Goal: Transaction & Acquisition: Purchase product/service

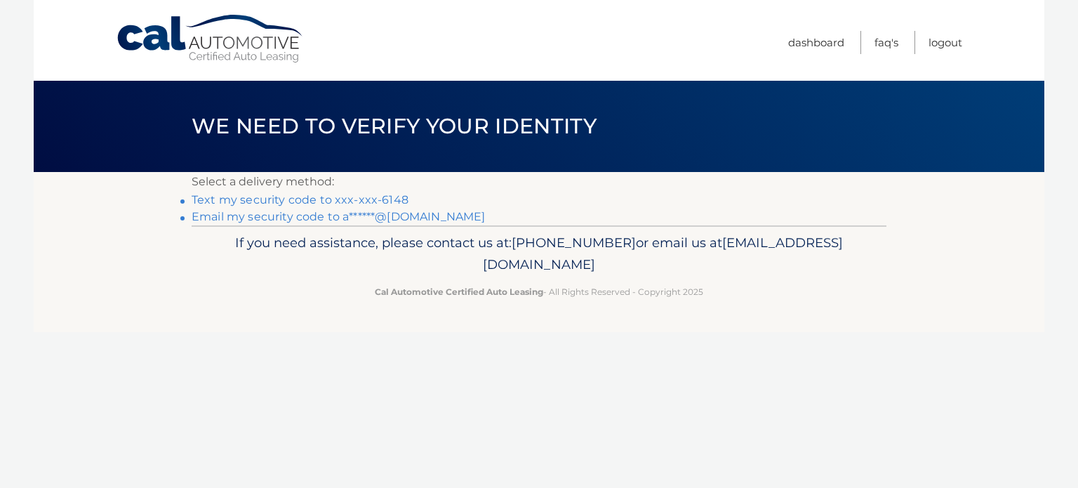
click at [307, 201] on link "Text my security code to xxx-xxx-6148" at bounding box center [300, 199] width 217 height 13
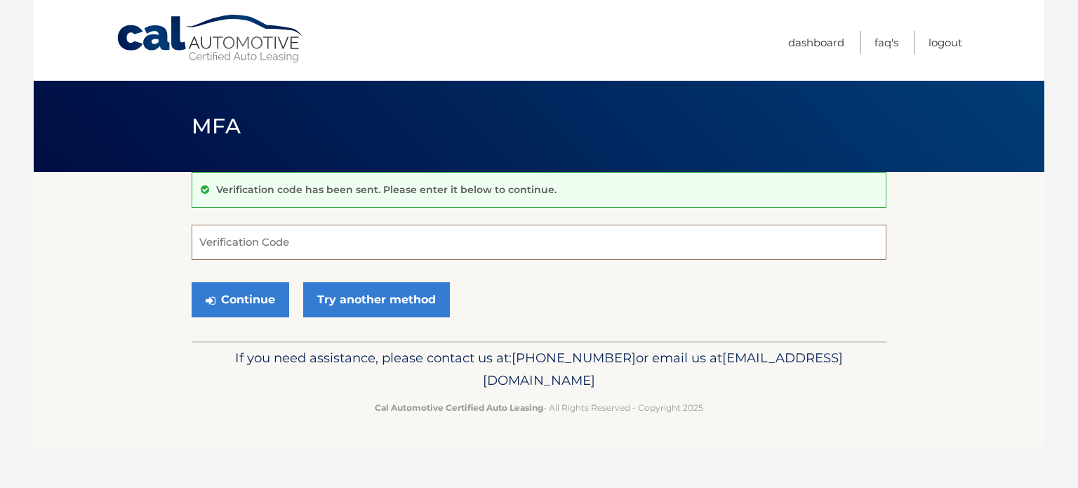
click at [283, 232] on input "Verification Code" at bounding box center [539, 241] width 694 height 35
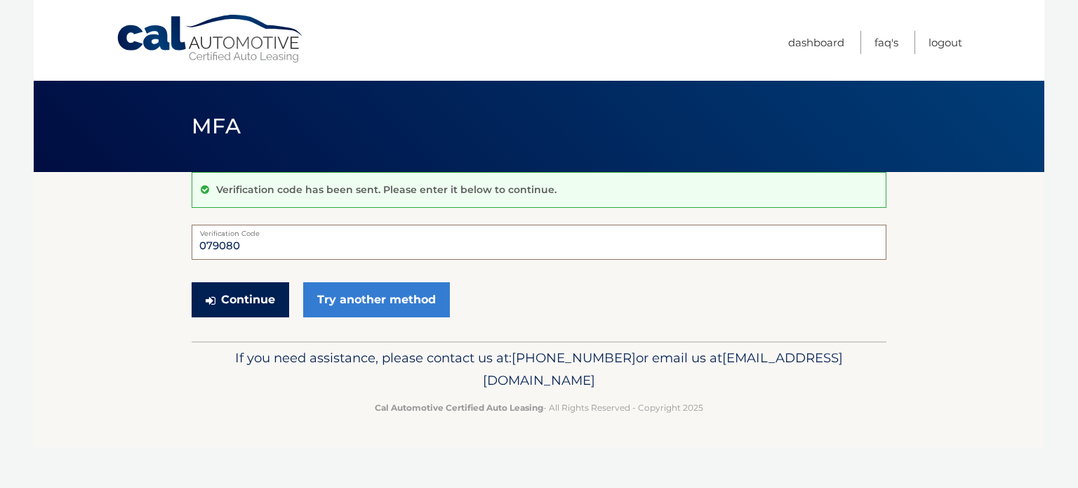
type input "079080"
click at [254, 290] on button "Continue" at bounding box center [241, 299] width 98 height 35
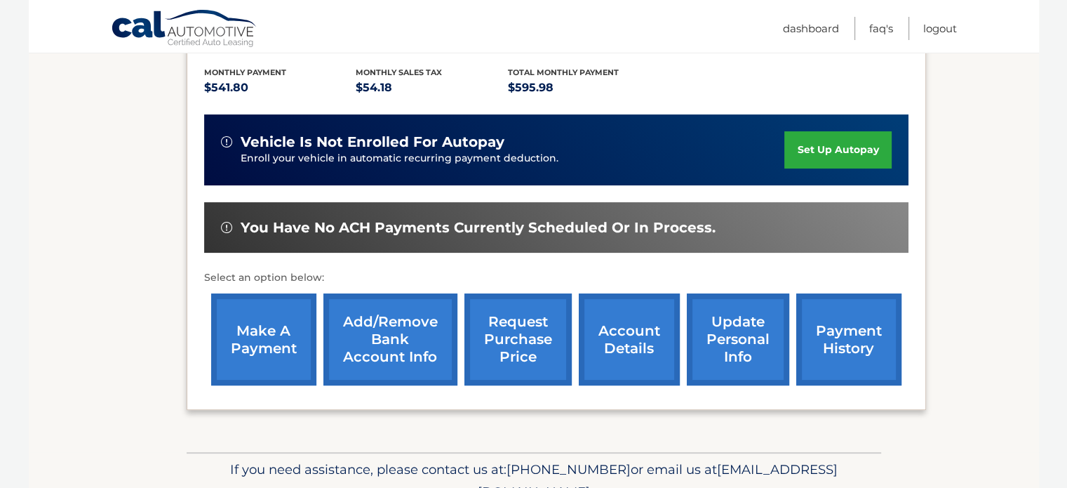
scroll to position [314, 0]
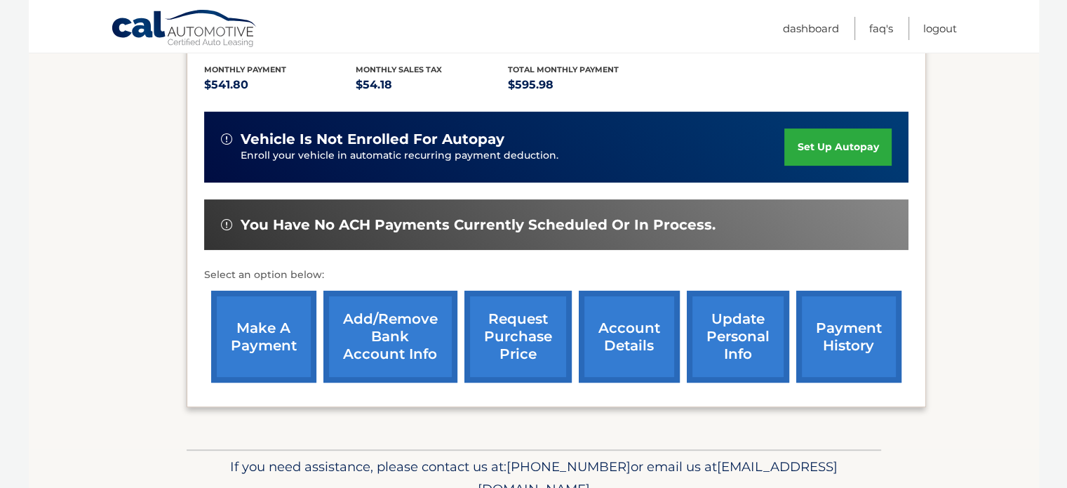
click at [264, 358] on link "make a payment" at bounding box center [263, 336] width 105 height 92
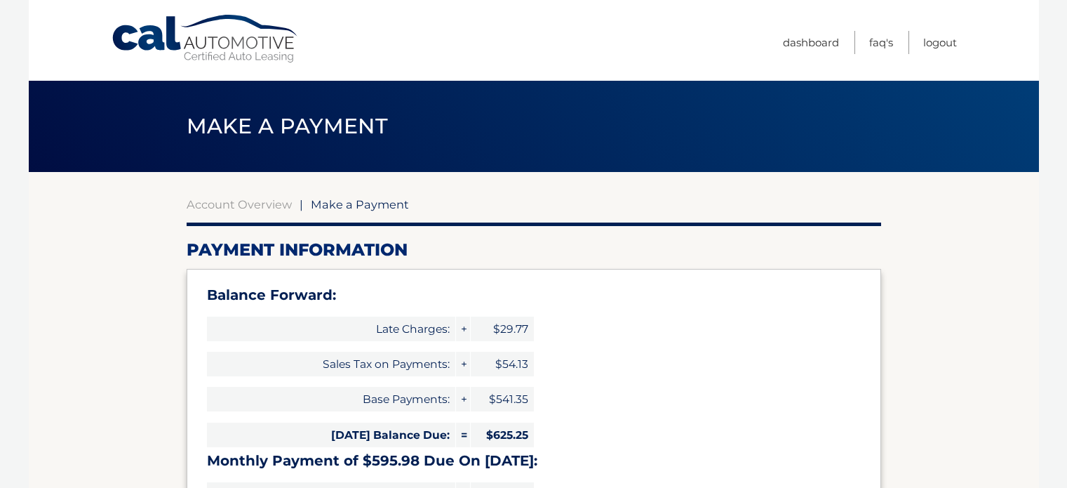
select select "MzI2MDJhNmMtMzVjZS00MzRiLWFkZjAtZjNjZTc0YzA3MWI4"
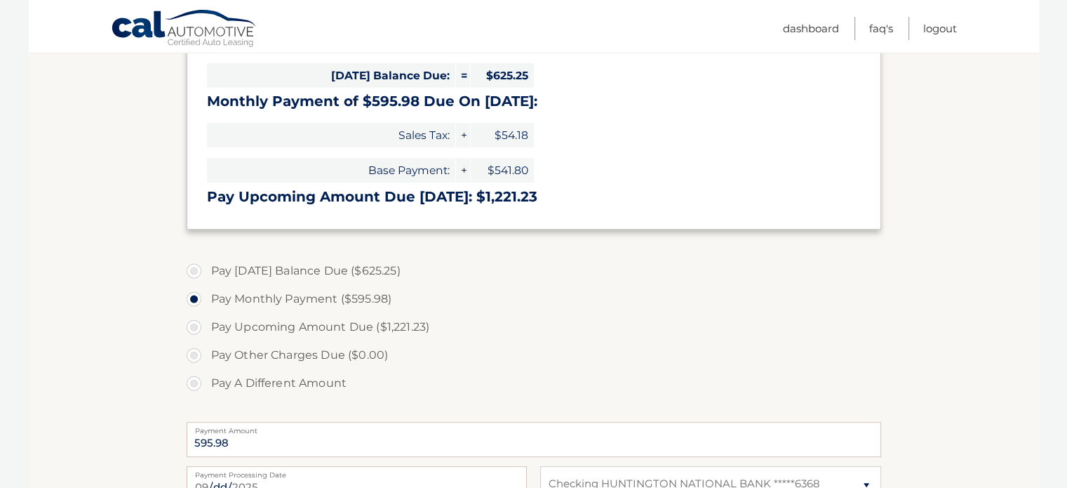
scroll to position [347, 0]
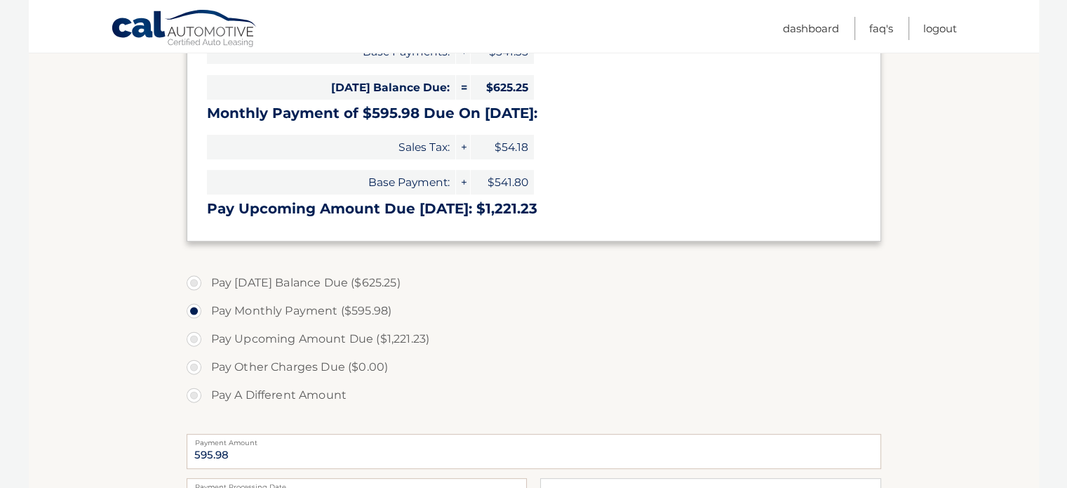
click at [201, 394] on label "Pay A Different Amount" at bounding box center [534, 395] width 694 height 28
click at [201, 394] on input "Pay A Different Amount" at bounding box center [199, 392] width 14 height 22
radio input "true"
click at [267, 454] on input "Payment Amount" at bounding box center [534, 451] width 694 height 35
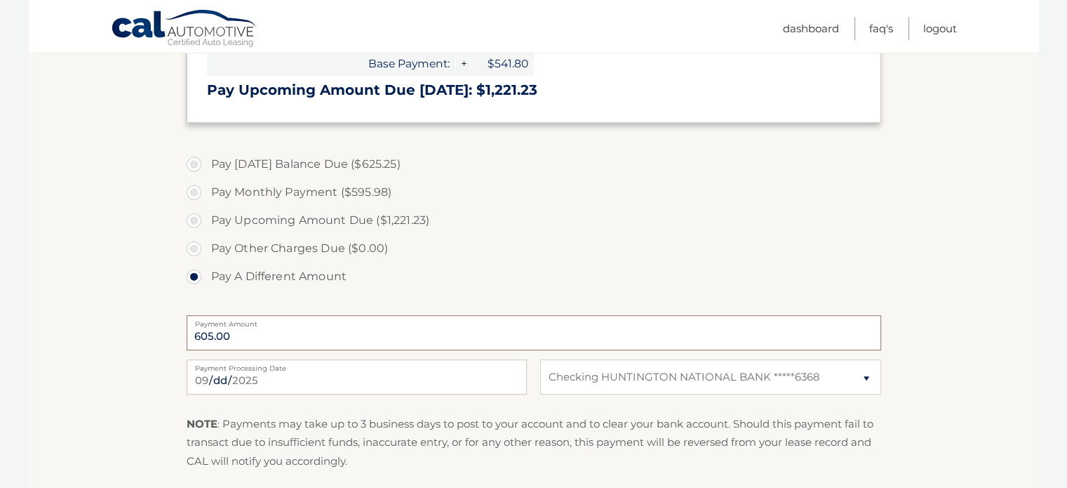
scroll to position [469, 0]
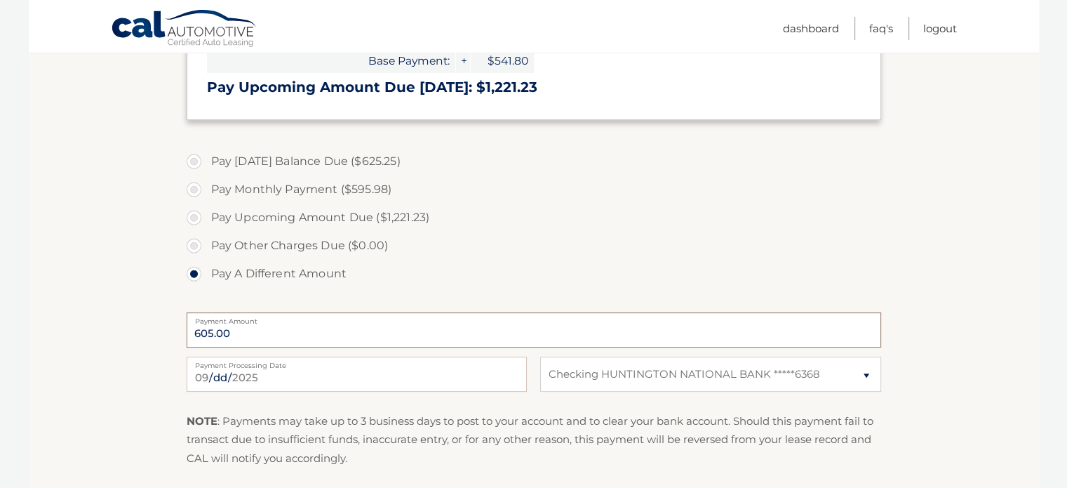
type input "605.00"
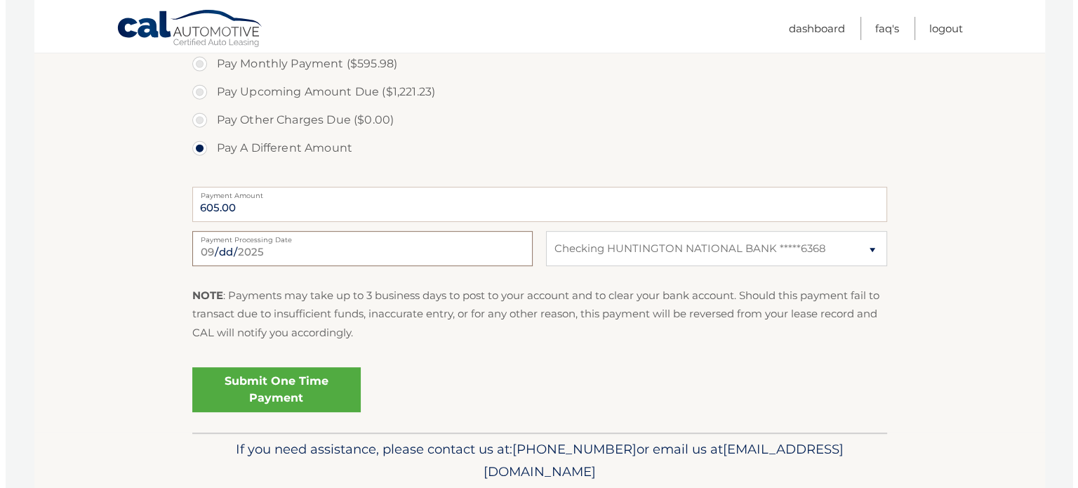
scroll to position [600, 0]
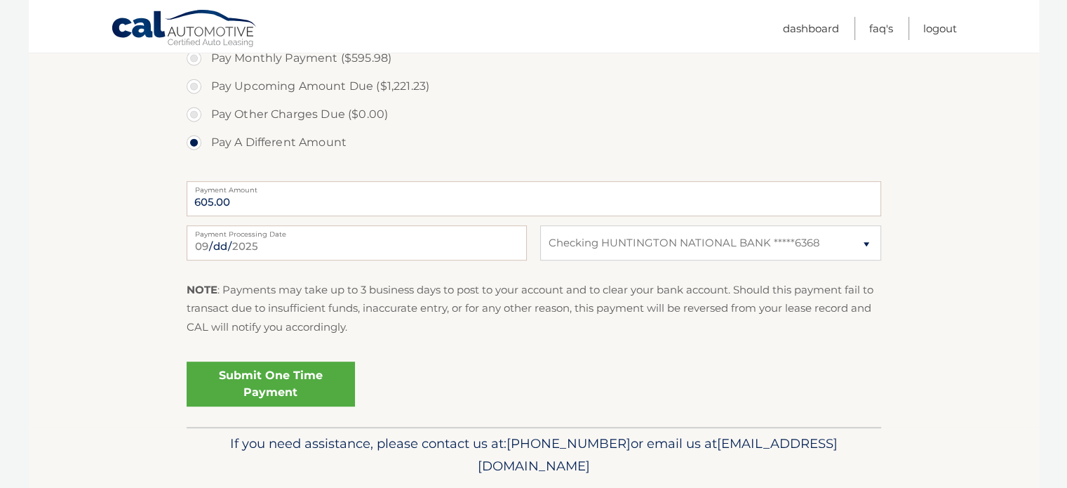
click at [282, 389] on link "Submit One Time Payment" at bounding box center [271, 383] width 168 height 45
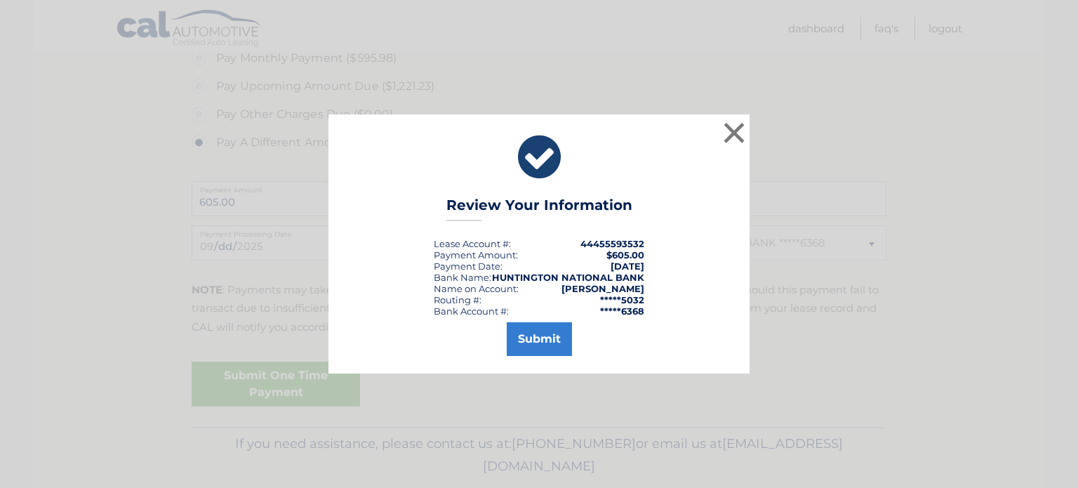
click at [569, 356] on div "× Review Your Information Lease Account #: 44455593532 Payment Amount: $605.00 …" at bounding box center [538, 243] width 421 height 258
click at [548, 342] on button "Submit" at bounding box center [538, 339] width 65 height 34
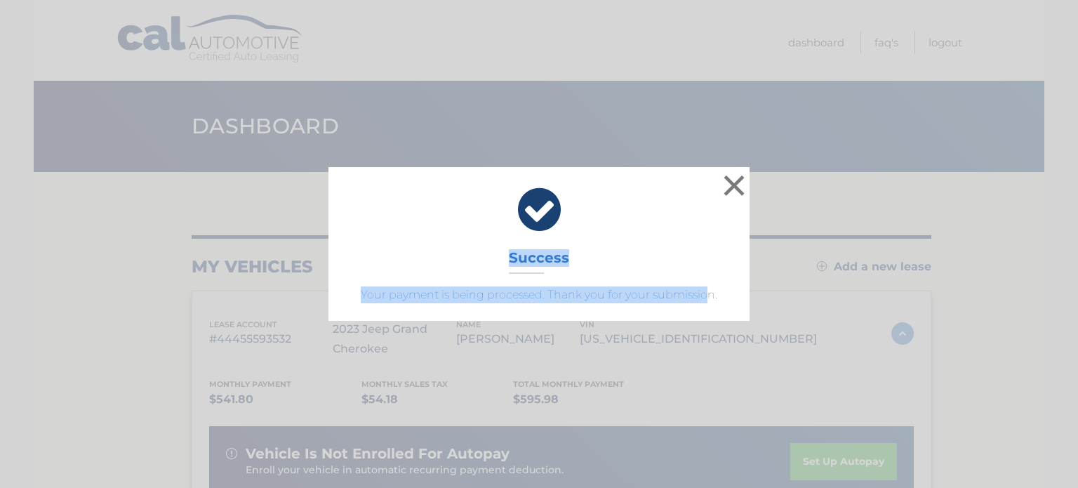
drag, startPoint x: 705, startPoint y: 294, endPoint x: 485, endPoint y: 248, distance: 224.4
click at [485, 248] on div "× Success Your payment is being processed. Thank you for your submission." at bounding box center [538, 243] width 421 height 153
copy div "Success Your payment is being processed. Thank you for your submissio"
click at [796, 185] on div "× Success Your payment is being processed. Thank you for your submission." at bounding box center [539, 243] width 1066 height 153
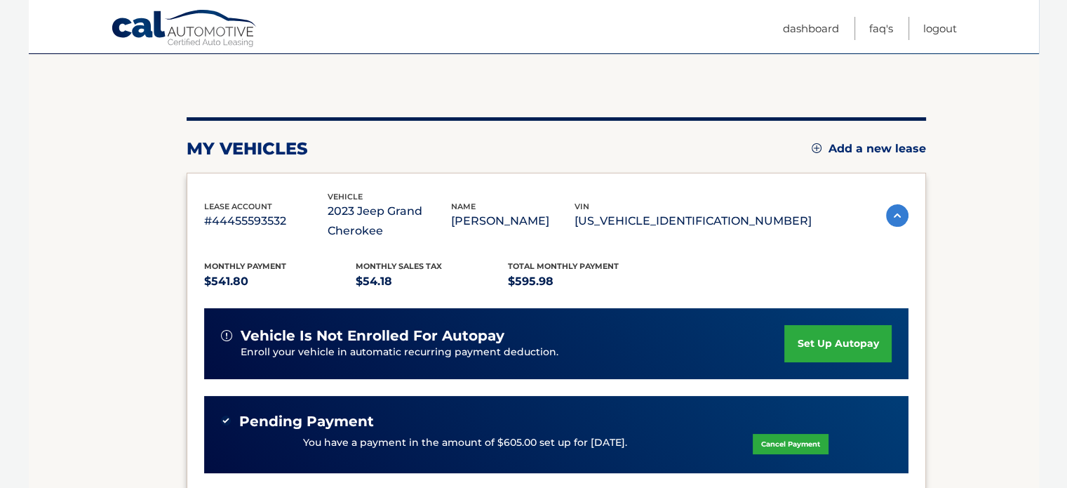
scroll to position [63, 0]
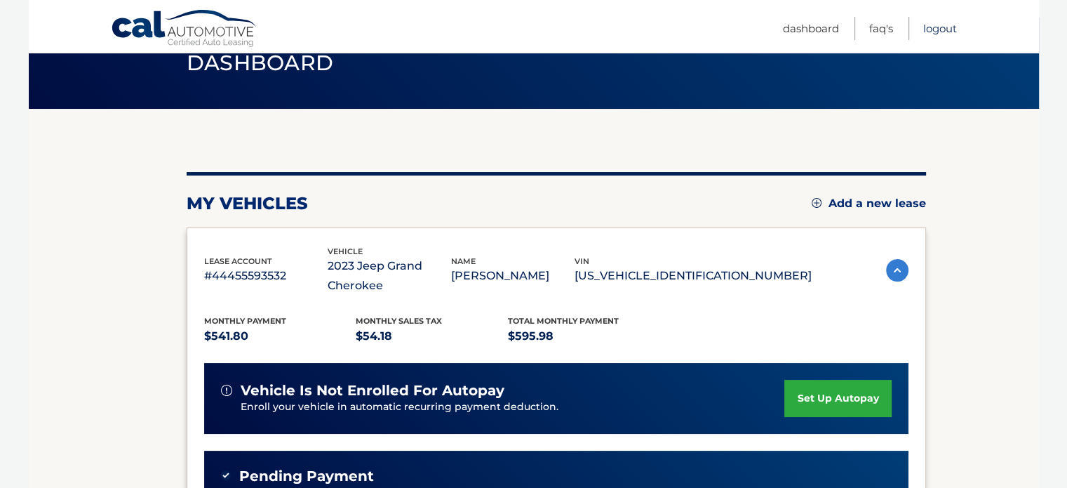
click at [926, 34] on link "Logout" at bounding box center [940, 28] width 34 height 23
